Goal: Task Accomplishment & Management: Use online tool/utility

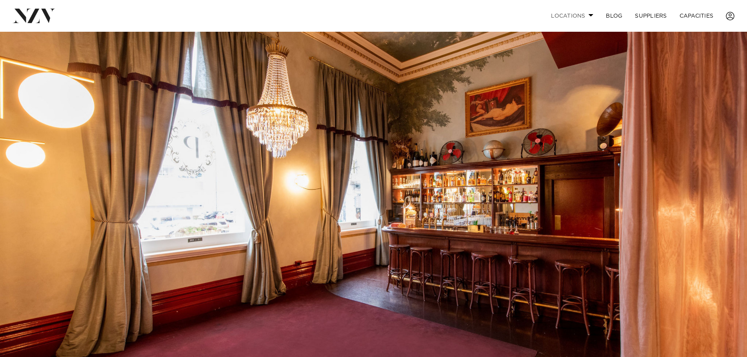
click at [584, 17] on link "Locations" at bounding box center [571, 15] width 55 height 17
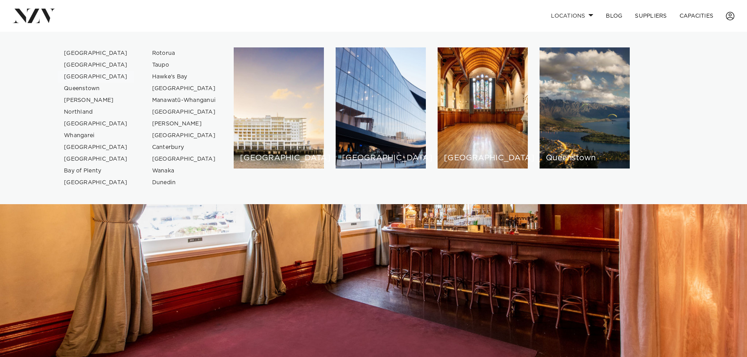
click at [92, 78] on link "[GEOGRAPHIC_DATA]" at bounding box center [96, 77] width 76 height 12
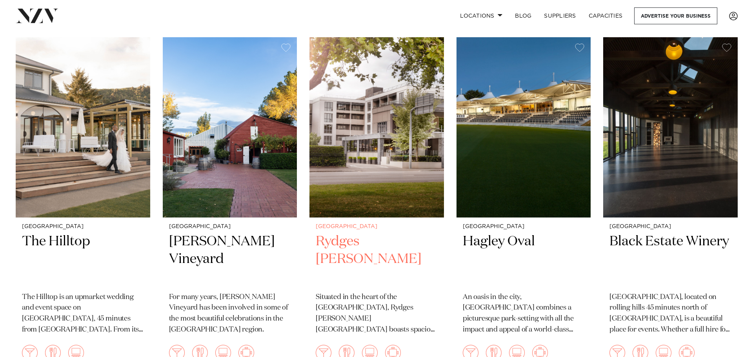
scroll to position [157, 0]
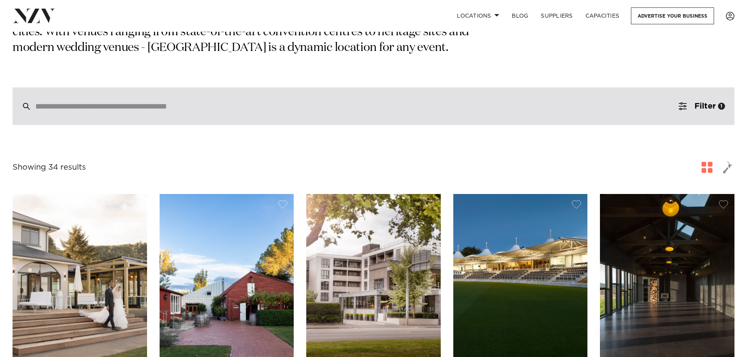
click at [225, 112] on div at bounding box center [374, 106] width 722 height 38
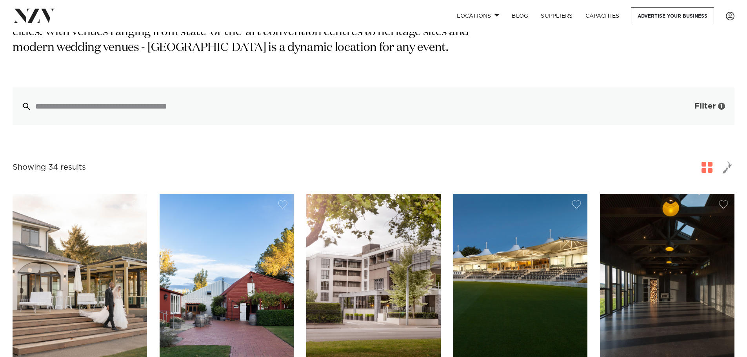
click at [711, 99] on button "Filter 1" at bounding box center [701, 106] width 65 height 38
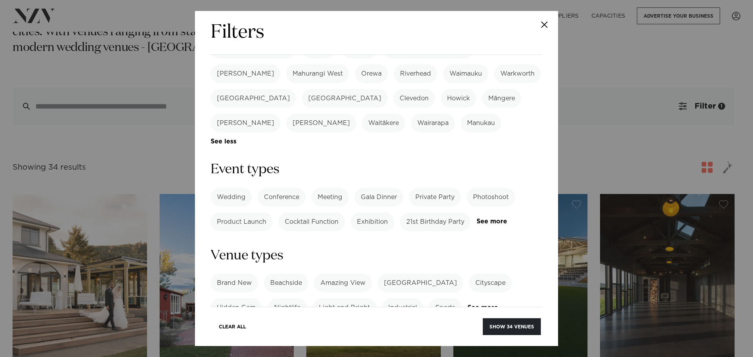
scroll to position [274, 0]
click at [476, 218] on link "See more" at bounding box center [506, 221] width 61 height 7
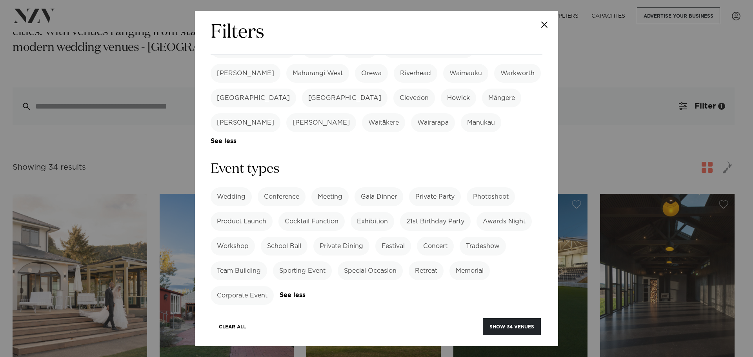
click at [262, 286] on label "Corporate Event" at bounding box center [241, 295] width 63 height 19
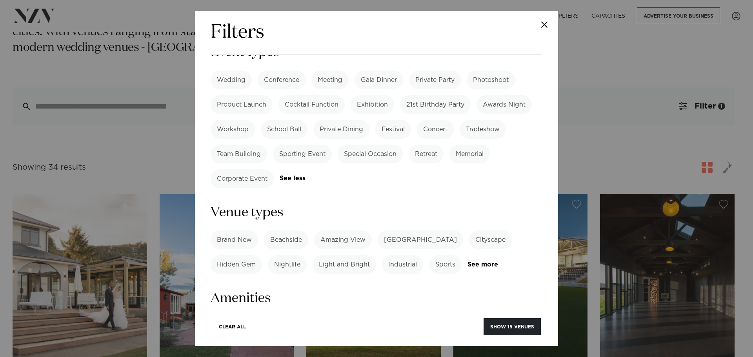
scroll to position [392, 0]
click at [491, 261] on link "See more" at bounding box center [497, 264] width 61 height 7
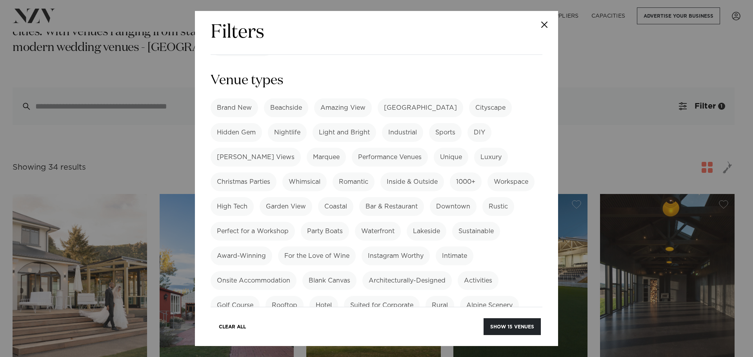
scroll to position [510, 0]
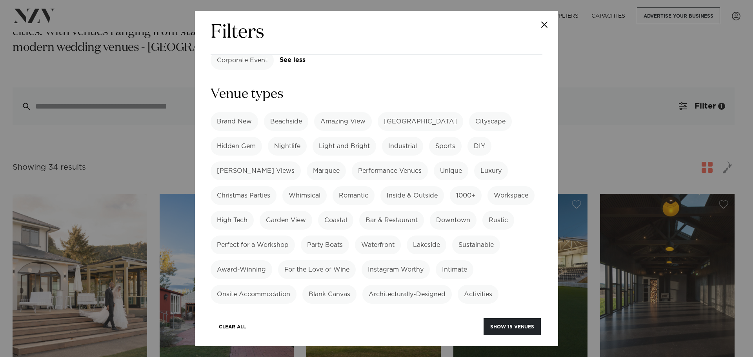
click at [253, 186] on label "Christmas Parties" at bounding box center [243, 195] width 66 height 19
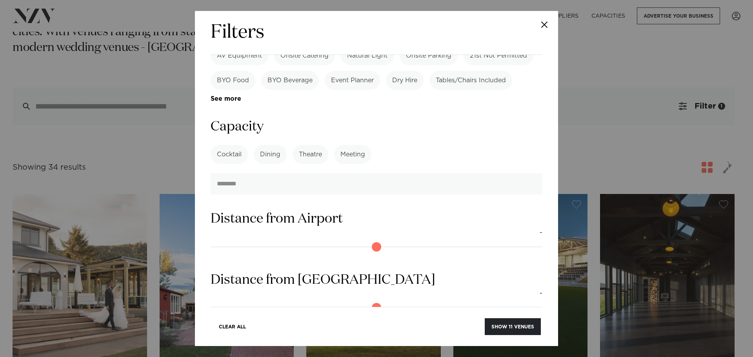
scroll to position [923, 0]
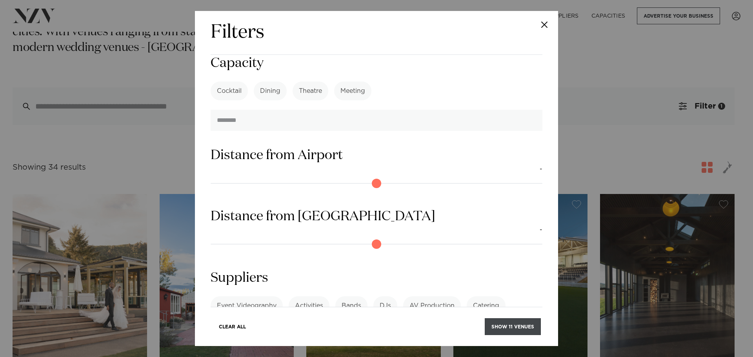
click at [517, 323] on button "Show 11 venues" at bounding box center [512, 326] width 56 height 17
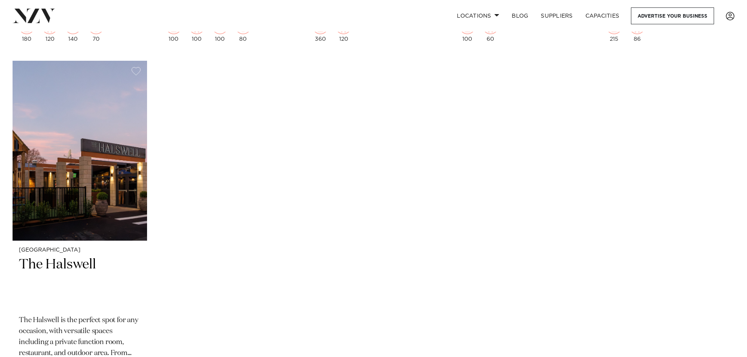
scroll to position [902, 0]
